Goal: Check status: Check status

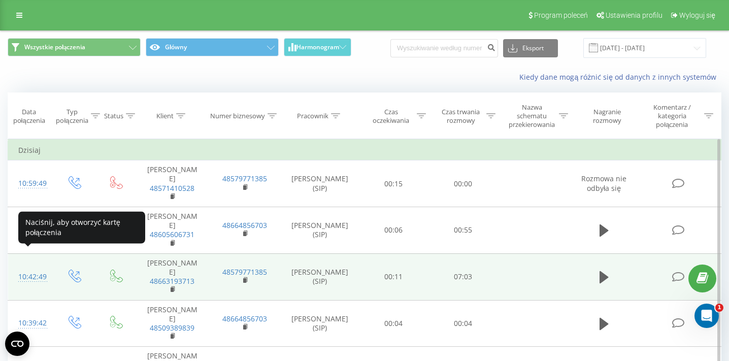
click at [34, 267] on div "10:42:49" at bounding box center [30, 277] width 24 height 20
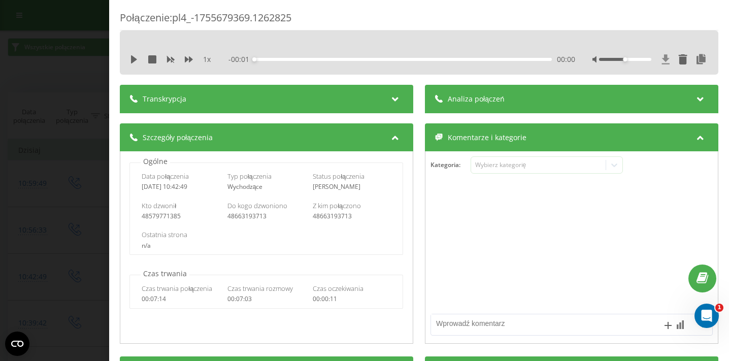
click at [664, 58] on icon at bounding box center [666, 59] width 8 height 10
